Goal: Task Accomplishment & Management: Use online tool/utility

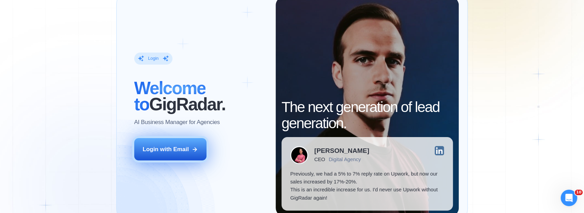
click at [187, 152] on div "Login with Email" at bounding box center [166, 150] width 46 height 8
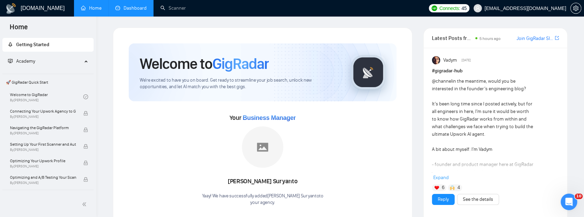
click at [130, 8] on link "Dashboard" at bounding box center [130, 8] width 31 height 6
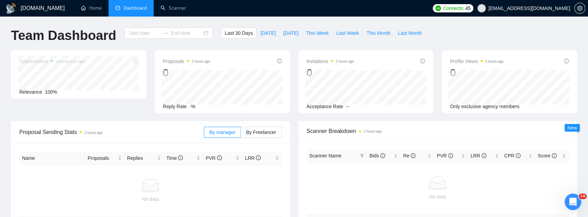
type input "[DATE]"
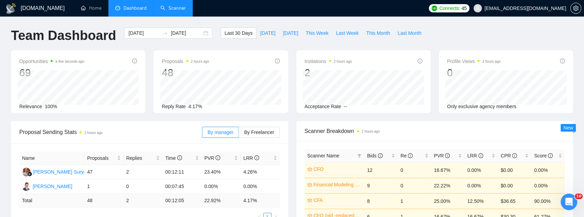
click at [180, 10] on link "Scanner" at bounding box center [172, 8] width 25 height 6
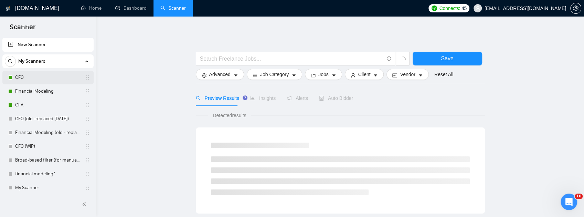
click at [23, 78] on link "CFO" at bounding box center [47, 78] width 65 height 14
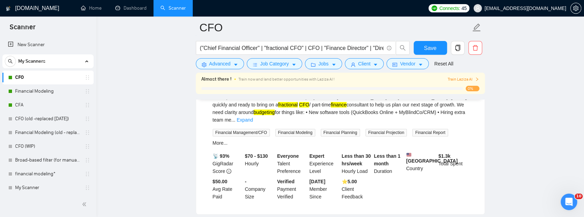
scroll to position [160, 0]
